Goal: Task Accomplishment & Management: Use online tool/utility

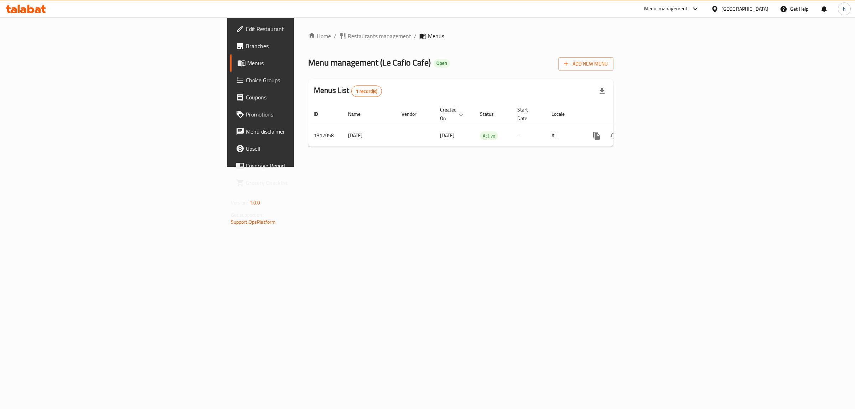
click at [246, 45] on span "Branches" at bounding box center [305, 46] width 119 height 9
click at [652, 131] on icon "enhanced table" at bounding box center [648, 135] width 9 height 9
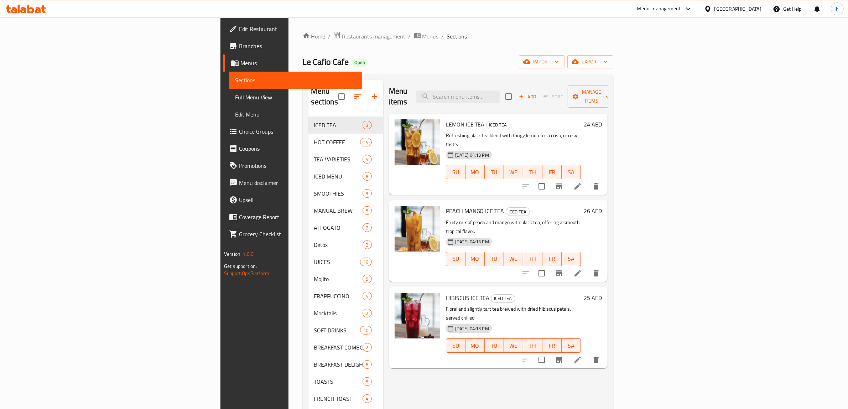
click at [423, 38] on span "Menus" at bounding box center [431, 36] width 16 height 9
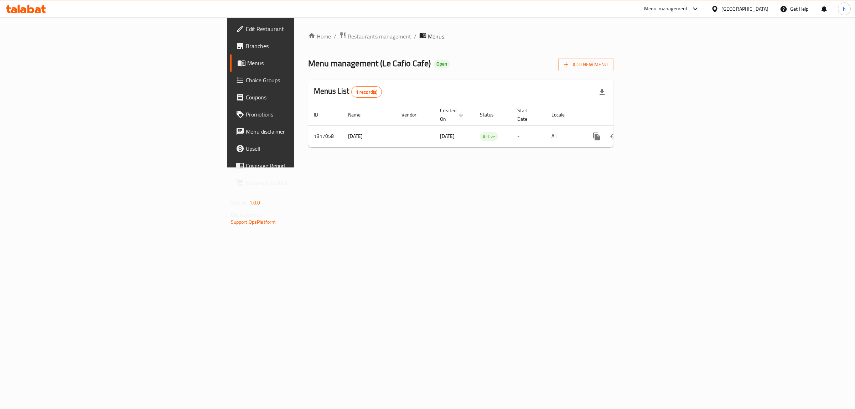
click at [366, 167] on div "Home / Restaurants management / Menus Menu management ( Le Cafio Cafe ) Open Ad…" at bounding box center [461, 92] width 334 height 150
drag, startPoint x: 442, startPoint y: 136, endPoint x: 198, endPoint y: 143, distance: 244.1
click at [308, 143] on div "Home / Restaurants management / Menus Menu management ( Le Cafio Cafe ) Open Ad…" at bounding box center [460, 92] width 305 height 121
click at [652, 132] on icon "enhanced table" at bounding box center [648, 136] width 9 height 9
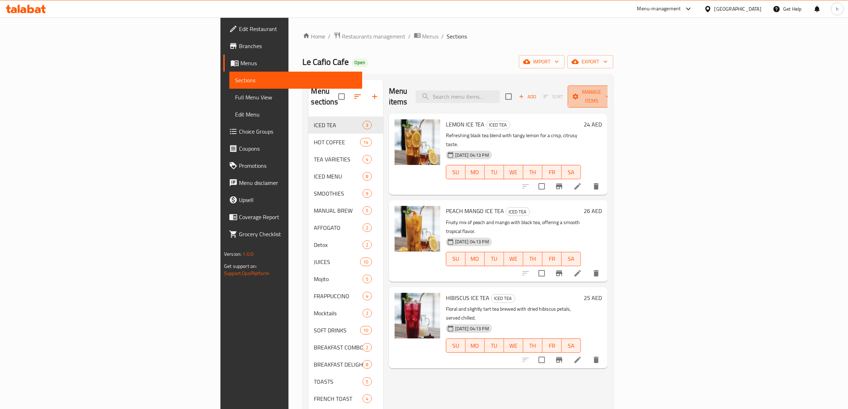
click at [610, 94] on span "Manage items" at bounding box center [592, 97] width 36 height 18
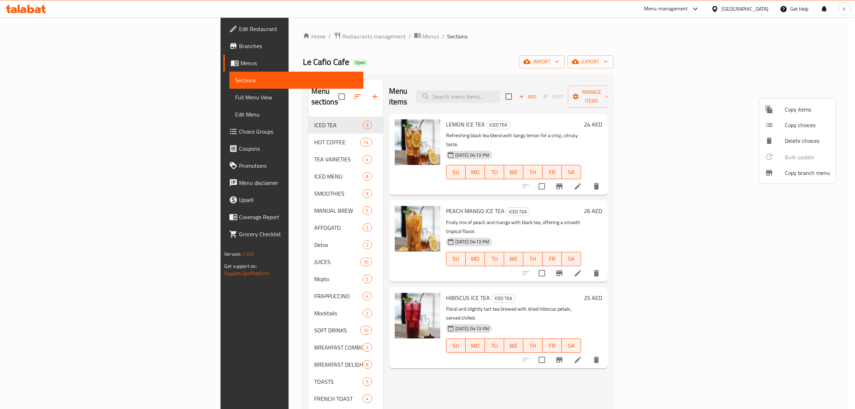
click at [774, 176] on div at bounding box center [775, 173] width 20 height 9
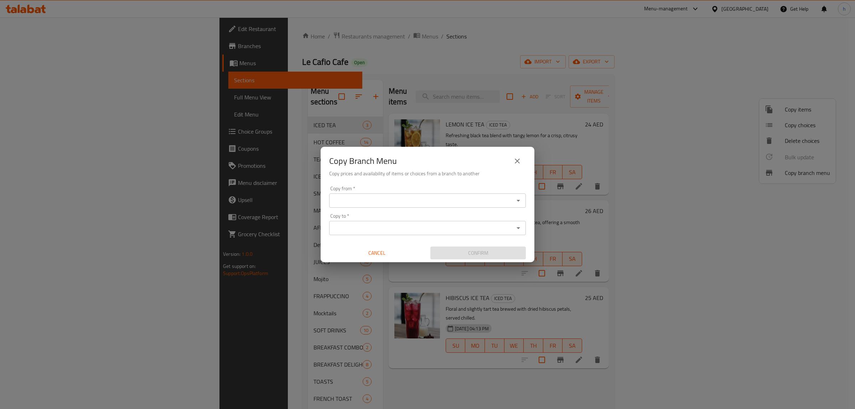
click at [420, 207] on div "Copy from *" at bounding box center [427, 200] width 197 height 14
click at [514, 199] on icon "Open" at bounding box center [518, 200] width 9 height 9
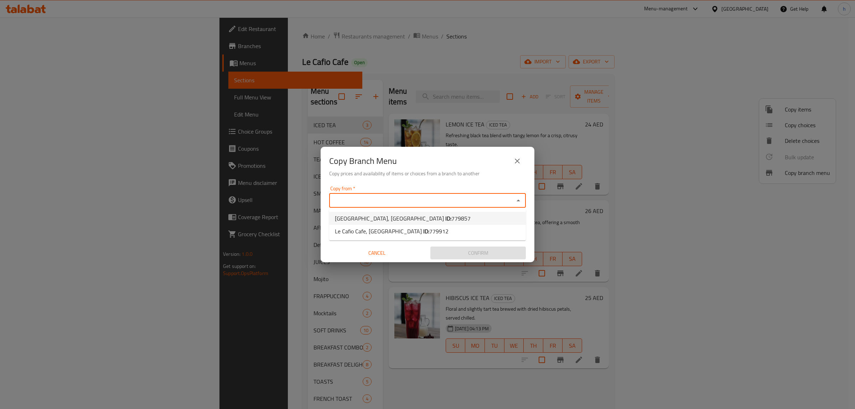
click at [476, 217] on li "Le Cafio Cafe, Capital Centre ID: 779857" at bounding box center [427, 218] width 197 height 13
type input "Le Cafio Cafe, Capital Centre"
click at [476, 226] on input "Copy to   *" at bounding box center [421, 228] width 181 height 10
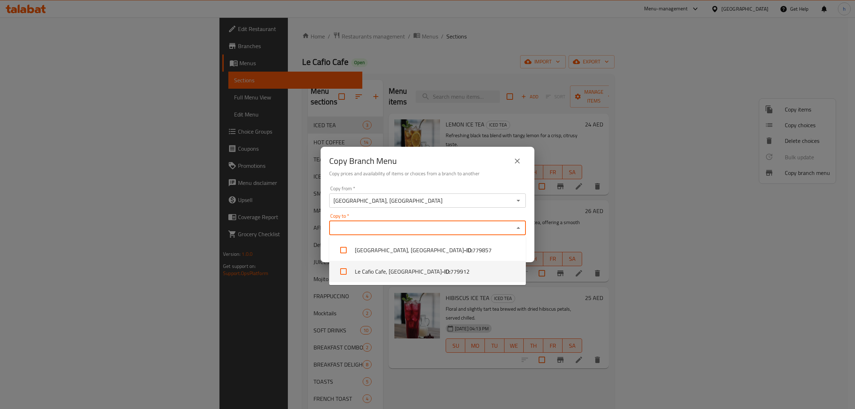
click at [453, 277] on li "Le Cafio Cafe, Reem Island - ID: 779912" at bounding box center [427, 271] width 197 height 21
click at [416, 275] on li "Le Cafio Cafe, Reem Island - ID: 779912" at bounding box center [427, 271] width 197 height 21
click at [419, 276] on li "Le Cafio Cafe, Reem Island - ID: 779912" at bounding box center [427, 271] width 197 height 21
checkbox input "true"
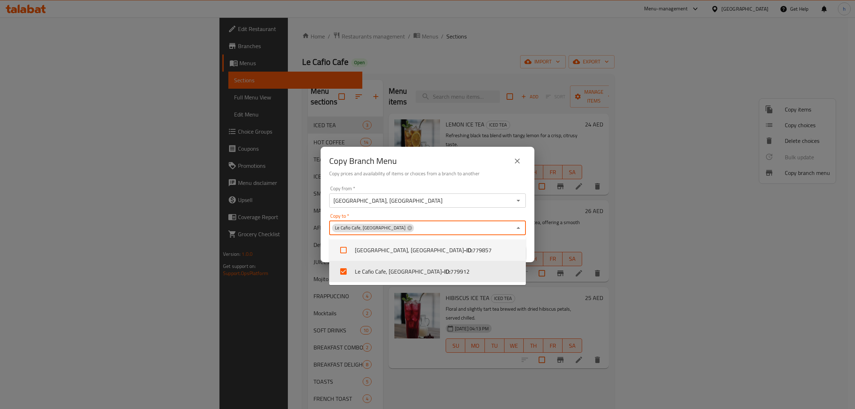
click at [445, 166] on div "Copy Branch Menu" at bounding box center [427, 160] width 197 height 17
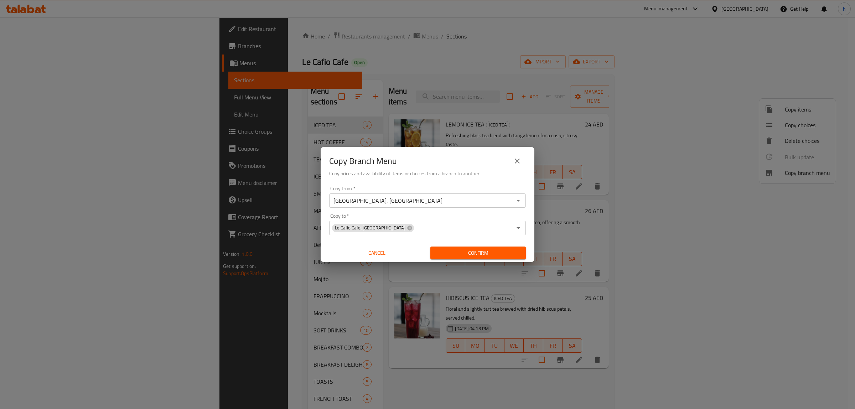
click at [476, 253] on span "Confirm" at bounding box center [478, 253] width 84 height 9
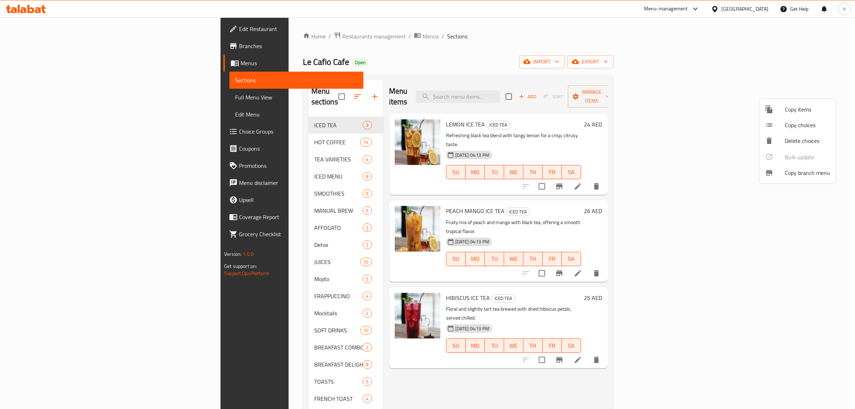
click at [46, 65] on div at bounding box center [427, 204] width 855 height 409
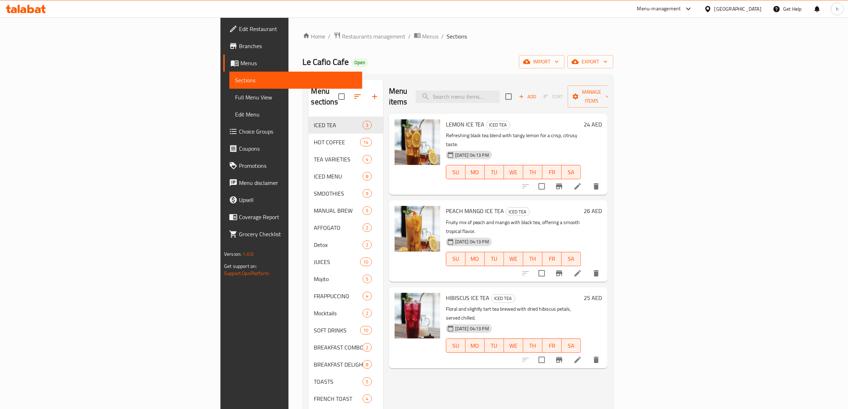
click at [240, 65] on span "Menus" at bounding box center [298, 63] width 116 height 9
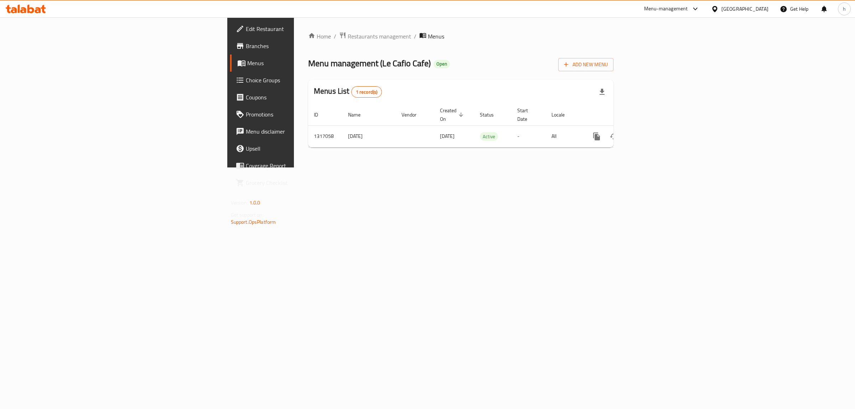
click at [247, 62] on span "Menus" at bounding box center [305, 63] width 117 height 9
click at [348, 37] on span "Restaurants management" at bounding box center [379, 36] width 63 height 9
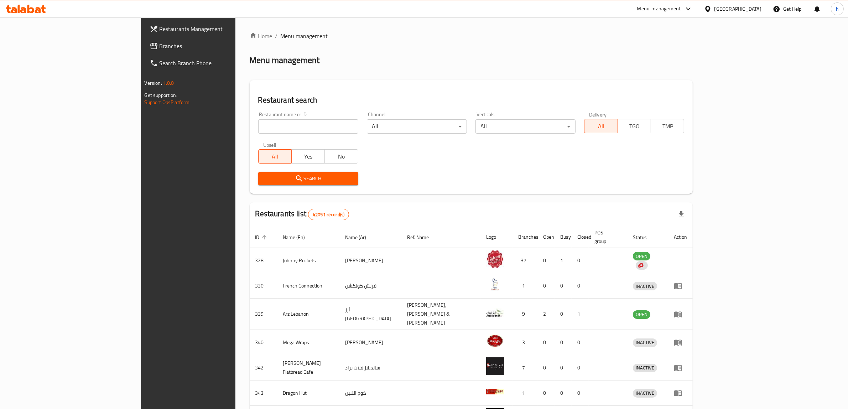
click at [160, 46] on span "Branches" at bounding box center [219, 46] width 118 height 9
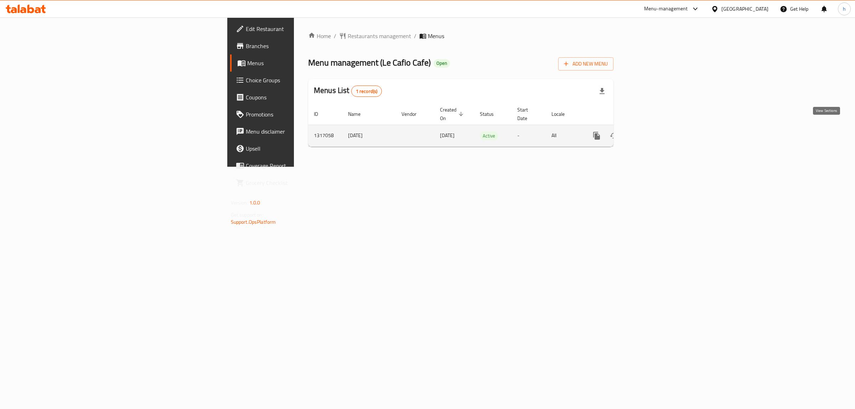
click at [651, 133] on icon "enhanced table" at bounding box center [648, 136] width 6 height 6
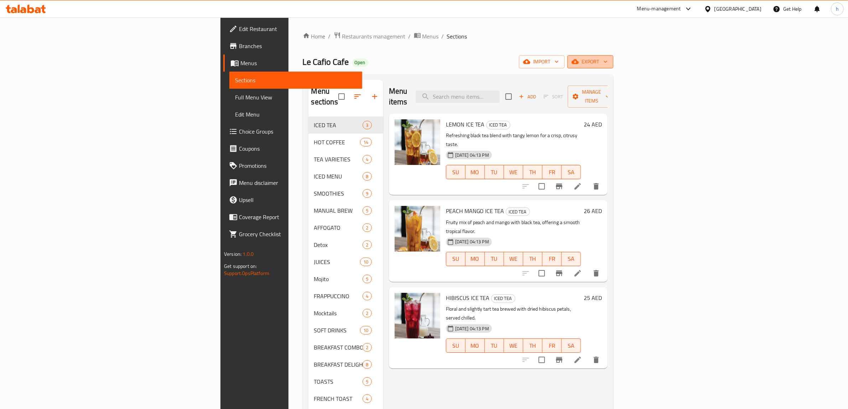
click at [608, 63] on span "export" at bounding box center [590, 61] width 35 height 9
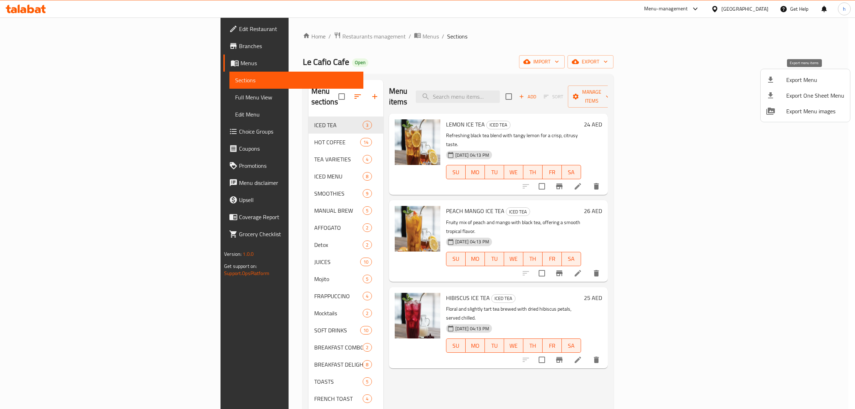
click at [794, 81] on span "Export Menu" at bounding box center [815, 80] width 58 height 9
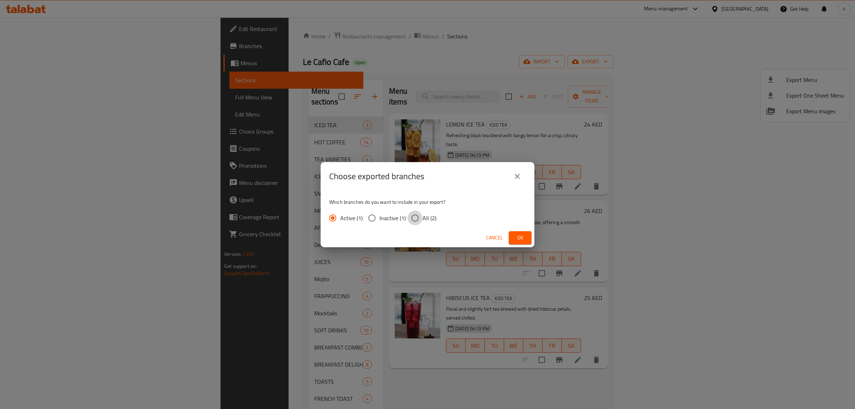
click at [420, 217] on input "All (2)" at bounding box center [415, 218] width 15 height 15
radio input "true"
click at [521, 242] on span "Ok" at bounding box center [519, 237] width 11 height 9
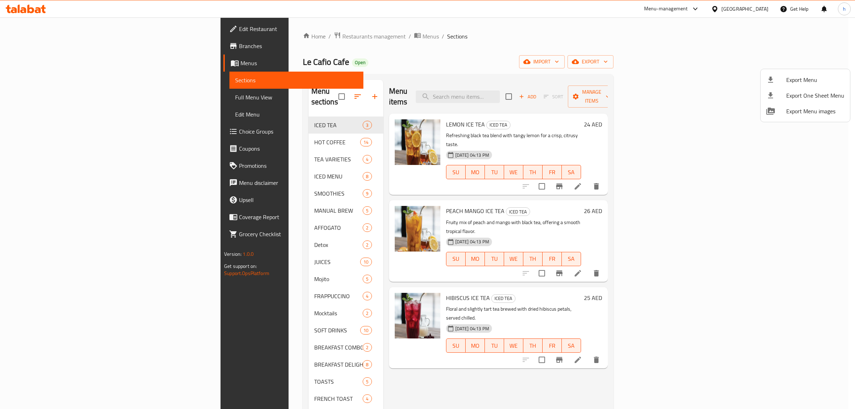
click at [41, 102] on div at bounding box center [427, 204] width 855 height 409
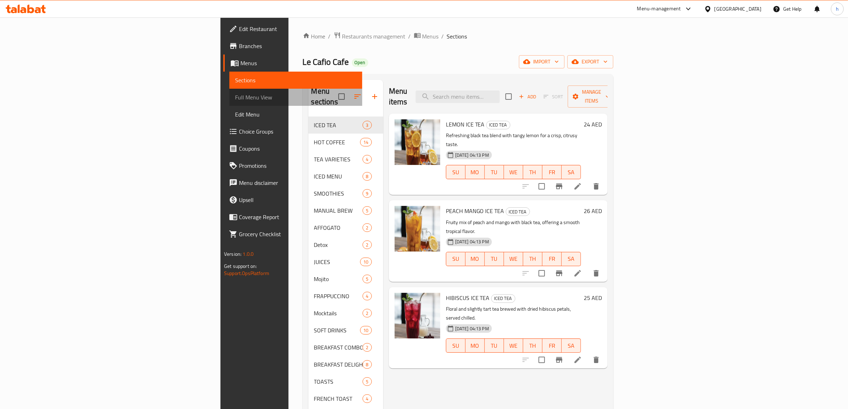
click at [235, 100] on span "Full Menu View" at bounding box center [295, 97] width 121 height 9
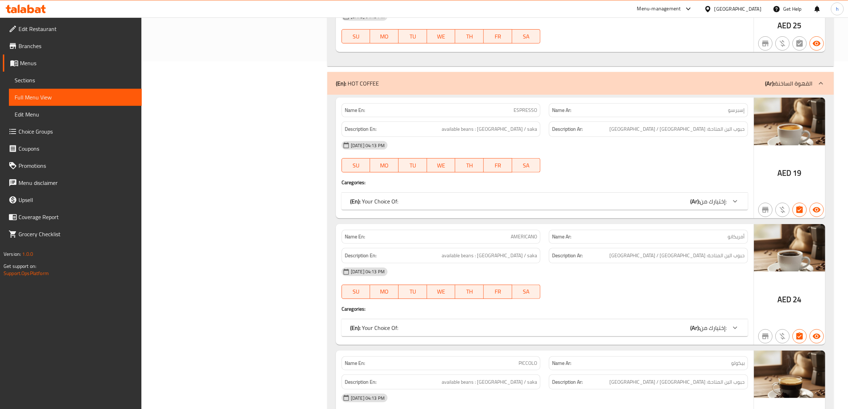
scroll to position [170, 0]
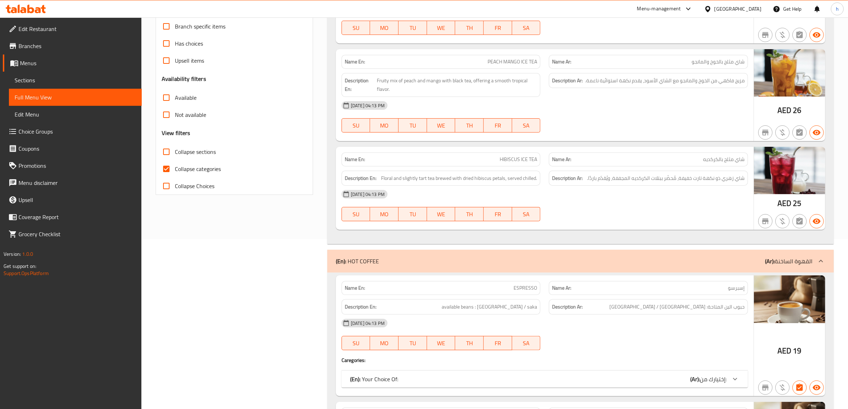
click at [198, 170] on span "Collapse categories" at bounding box center [198, 169] width 46 height 9
click at [175, 170] on input "Collapse categories" at bounding box center [166, 168] width 17 height 17
checkbox input "false"
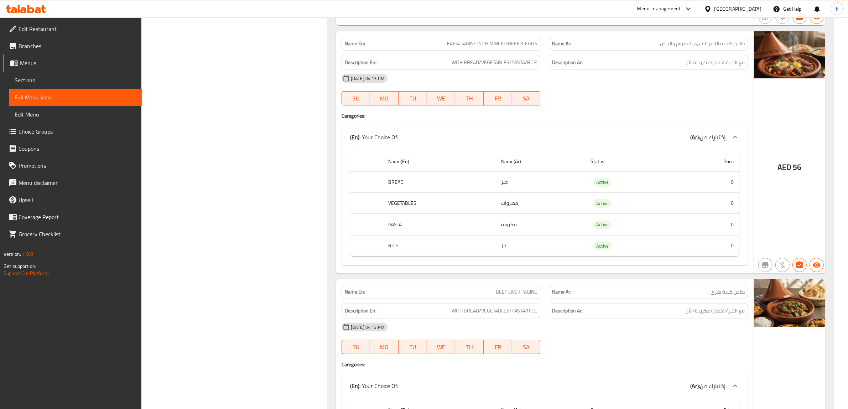
scroll to position [17150, 0]
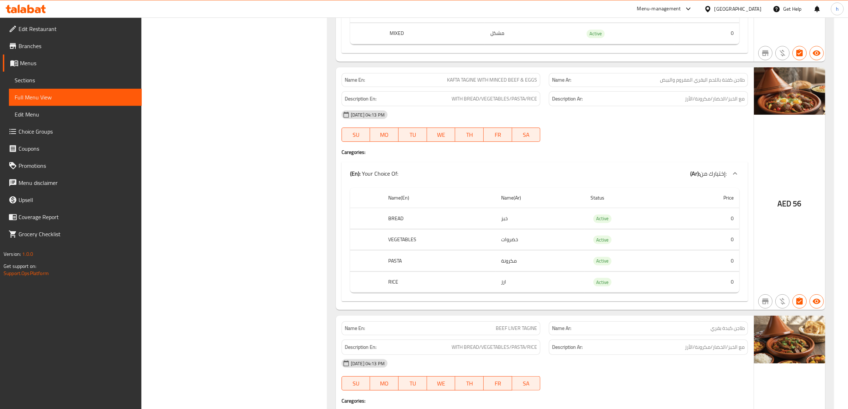
click at [52, 50] on span "Branches" at bounding box center [78, 46] width 118 height 9
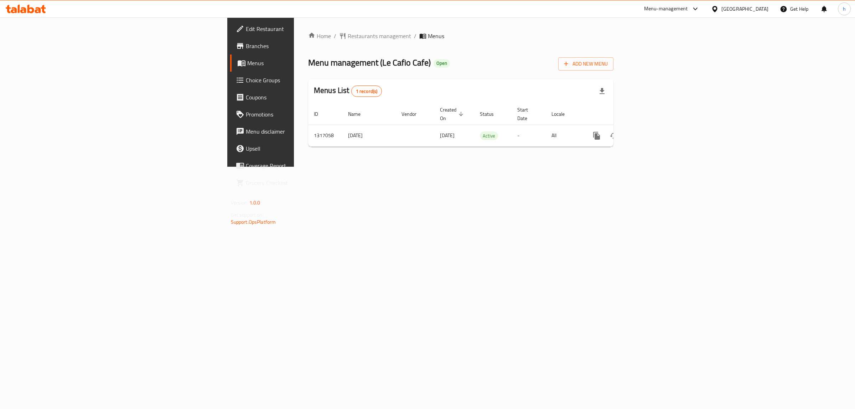
click at [246, 46] on span "Branches" at bounding box center [305, 46] width 119 height 9
